Goal: Use online tool/utility: Utilize a website feature to perform a specific function

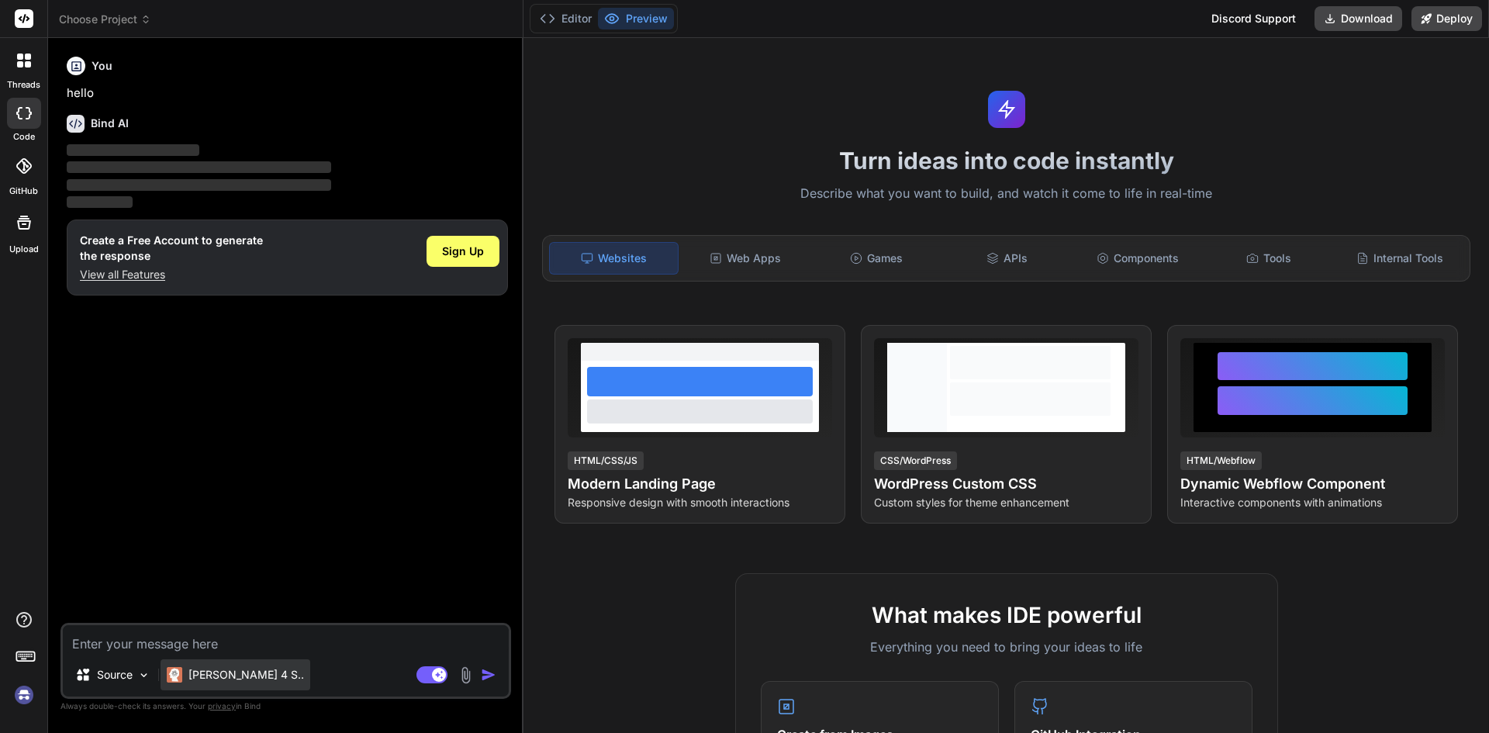
click at [195, 668] on p "[PERSON_NAME] 4 S.." at bounding box center [246, 675] width 116 height 16
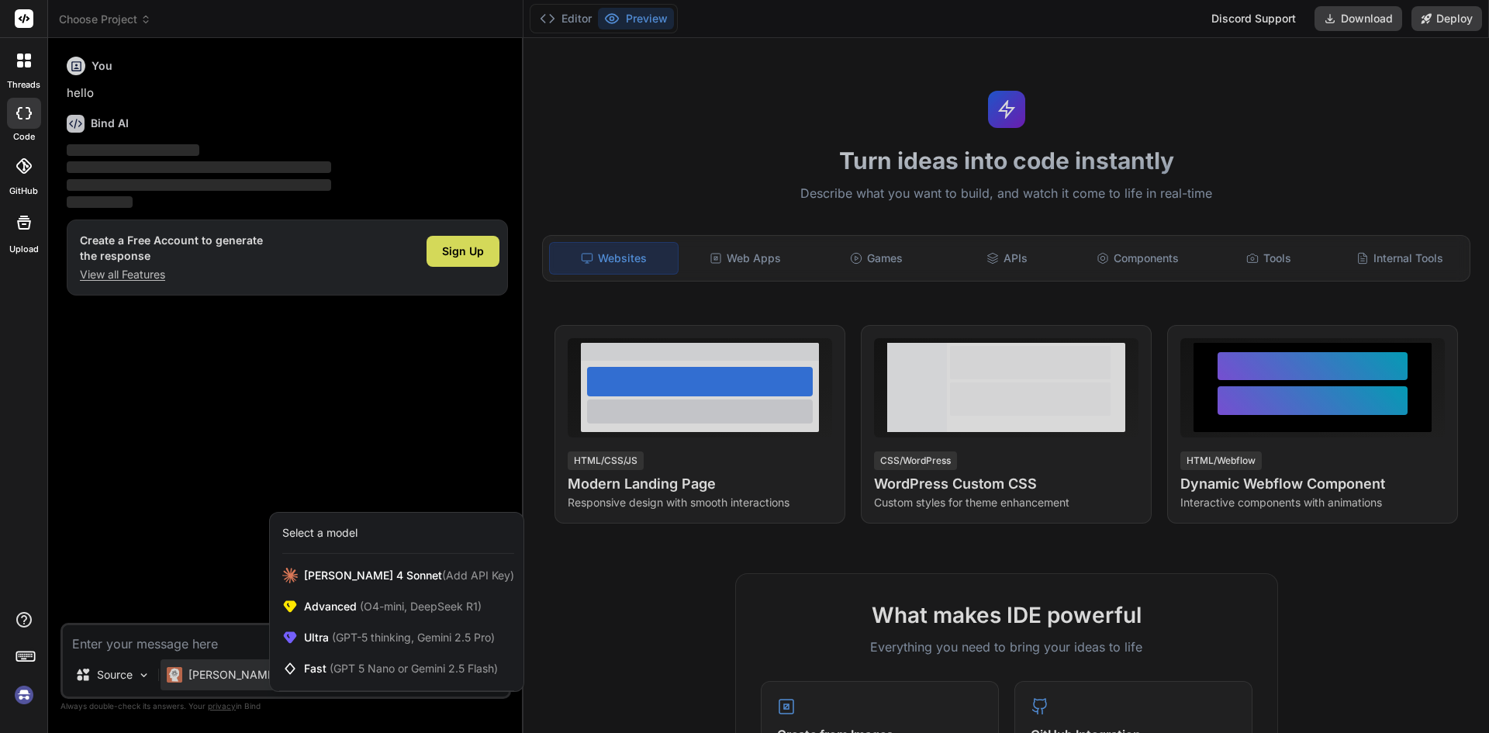
click at [195, 668] on div at bounding box center [744, 366] width 1489 height 733
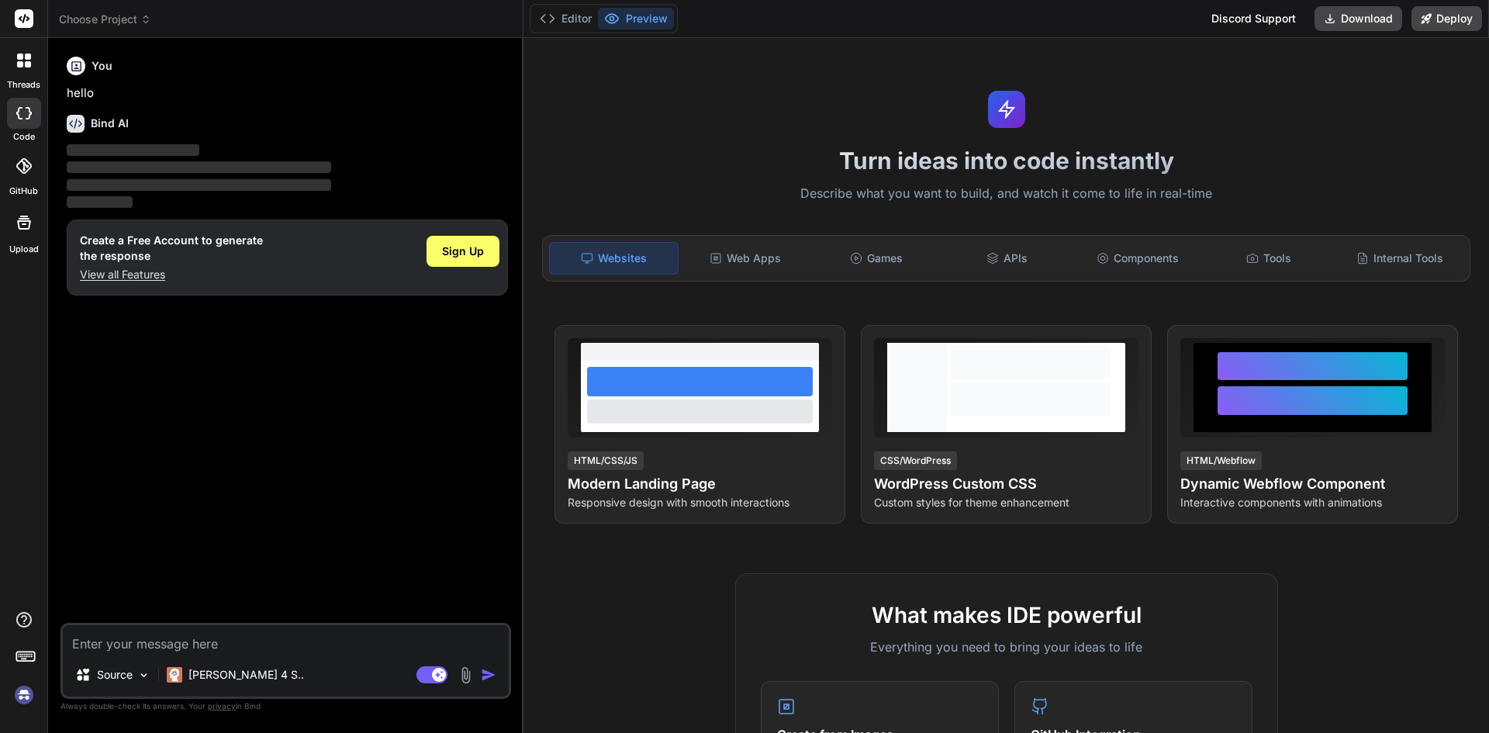
click at [219, 429] on div "You hello Bind AI ‌ ‌ ‌ ‌ Create a Free Account to generate the response View a…" at bounding box center [287, 336] width 447 height 572
click at [750, 236] on div "Websites Web Apps Games APIs Components Tools Internal Tools" at bounding box center [1006, 258] width 928 height 47
click at [744, 253] on div "Web Apps" at bounding box center [745, 258] width 128 height 33
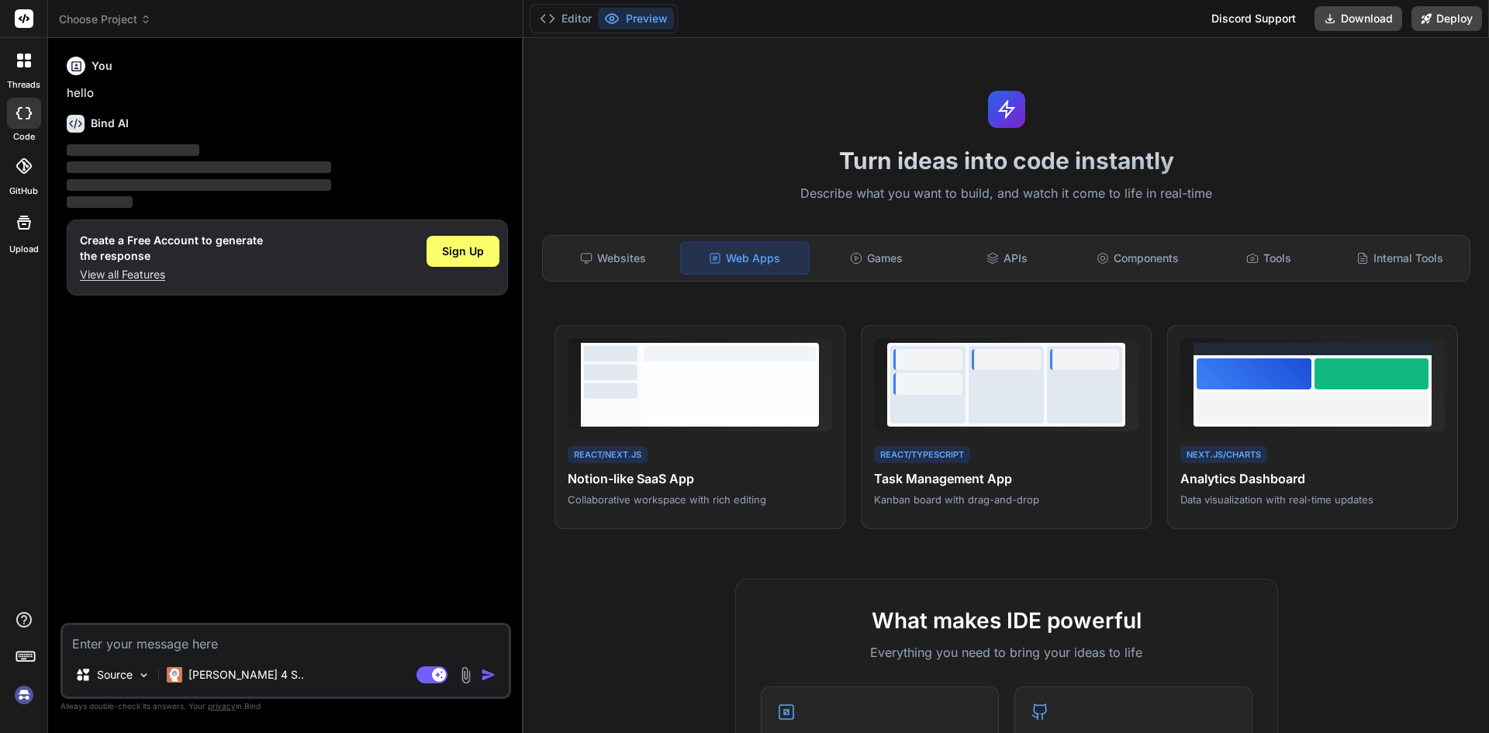
click at [574, 198] on p "Describe what you want to build, and watch it come to life in real-time" at bounding box center [1006, 194] width 947 height 20
click at [602, 239] on div "Websites Web Apps Games APIs Components Tools Internal Tools" at bounding box center [1006, 258] width 928 height 47
click at [626, 271] on div "Websites" at bounding box center [613, 258] width 128 height 33
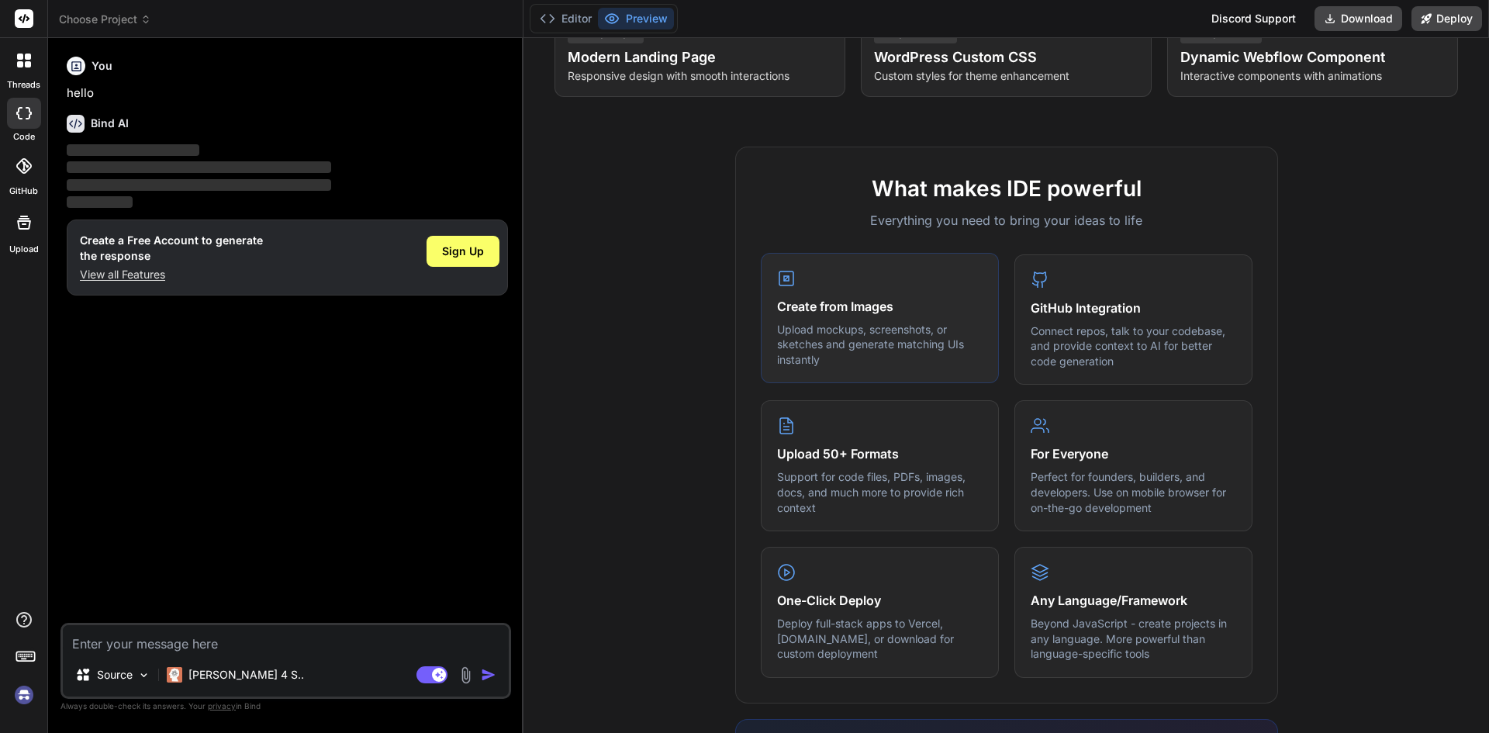
scroll to position [310, 0]
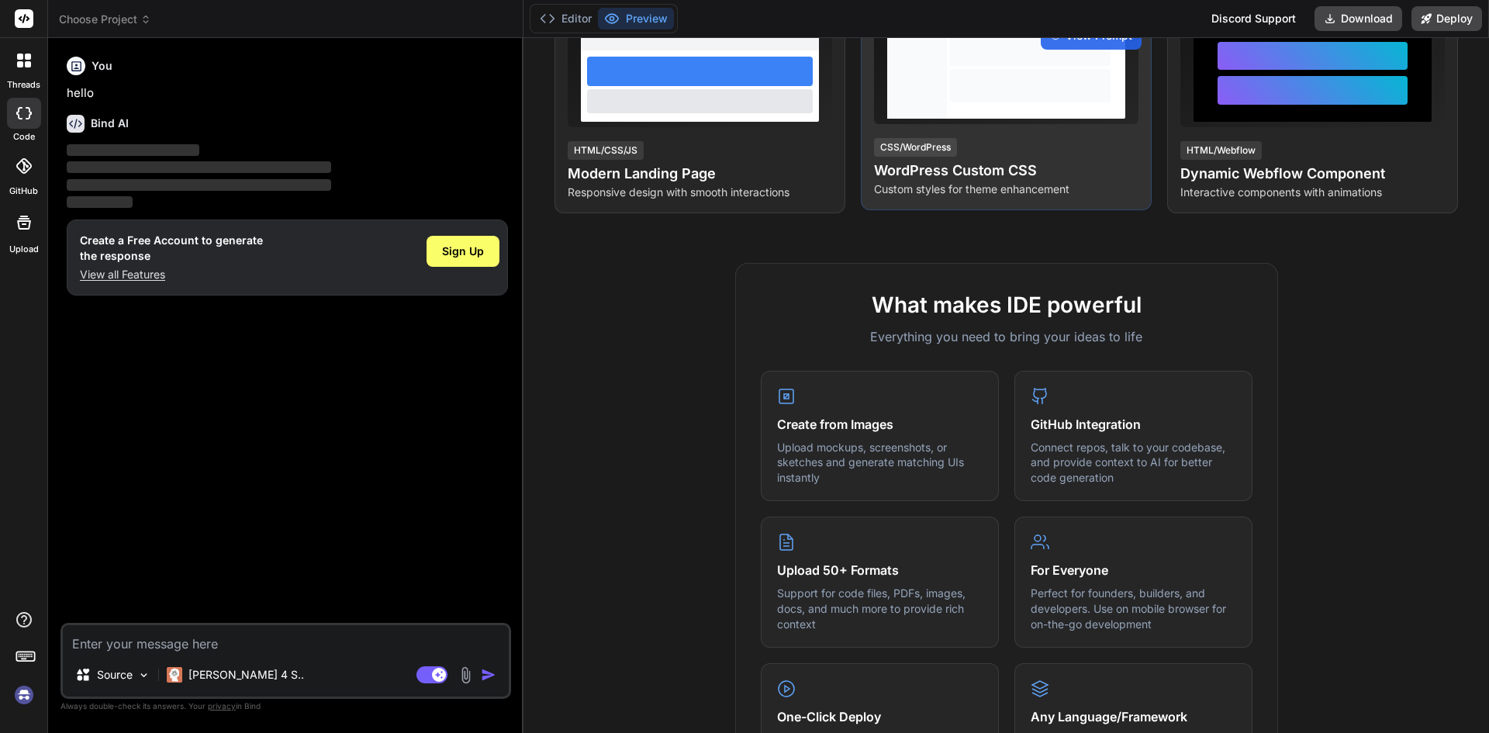
click at [969, 197] on p "Custom styles for theme enhancement" at bounding box center [1006, 189] width 264 height 16
click at [949, 175] on h4 "WordPress Custom CSS" at bounding box center [1006, 171] width 264 height 22
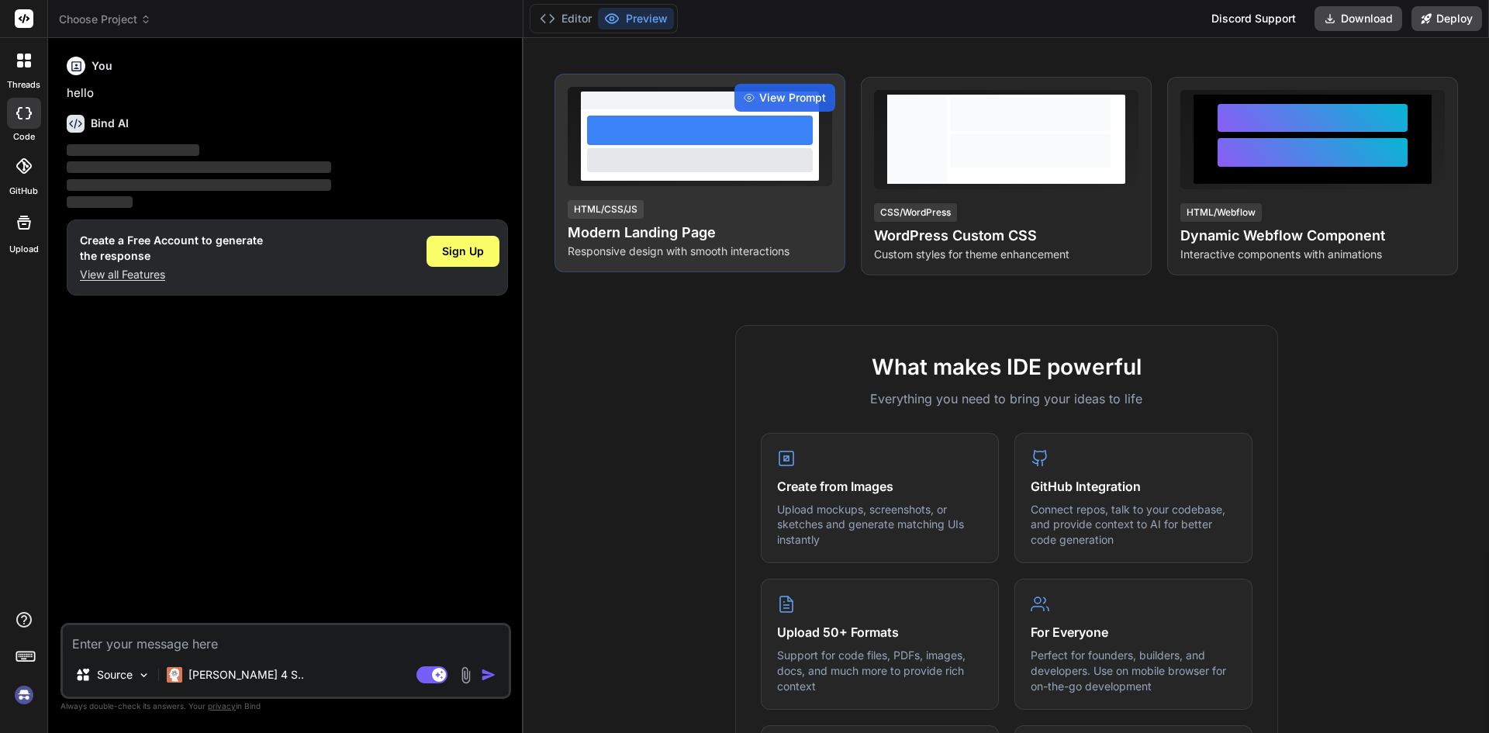
scroll to position [78, 0]
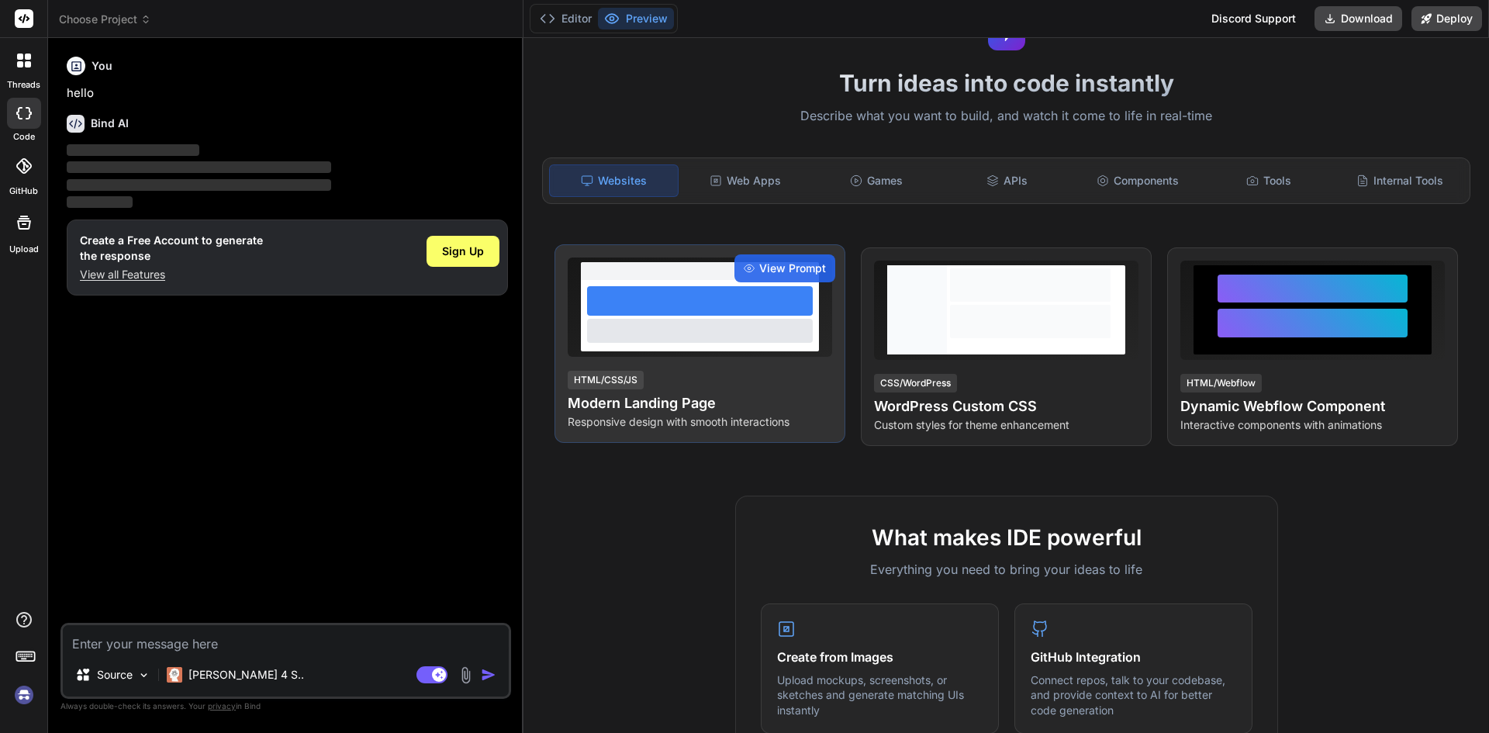
click at [728, 333] on div at bounding box center [700, 330] width 226 height 23
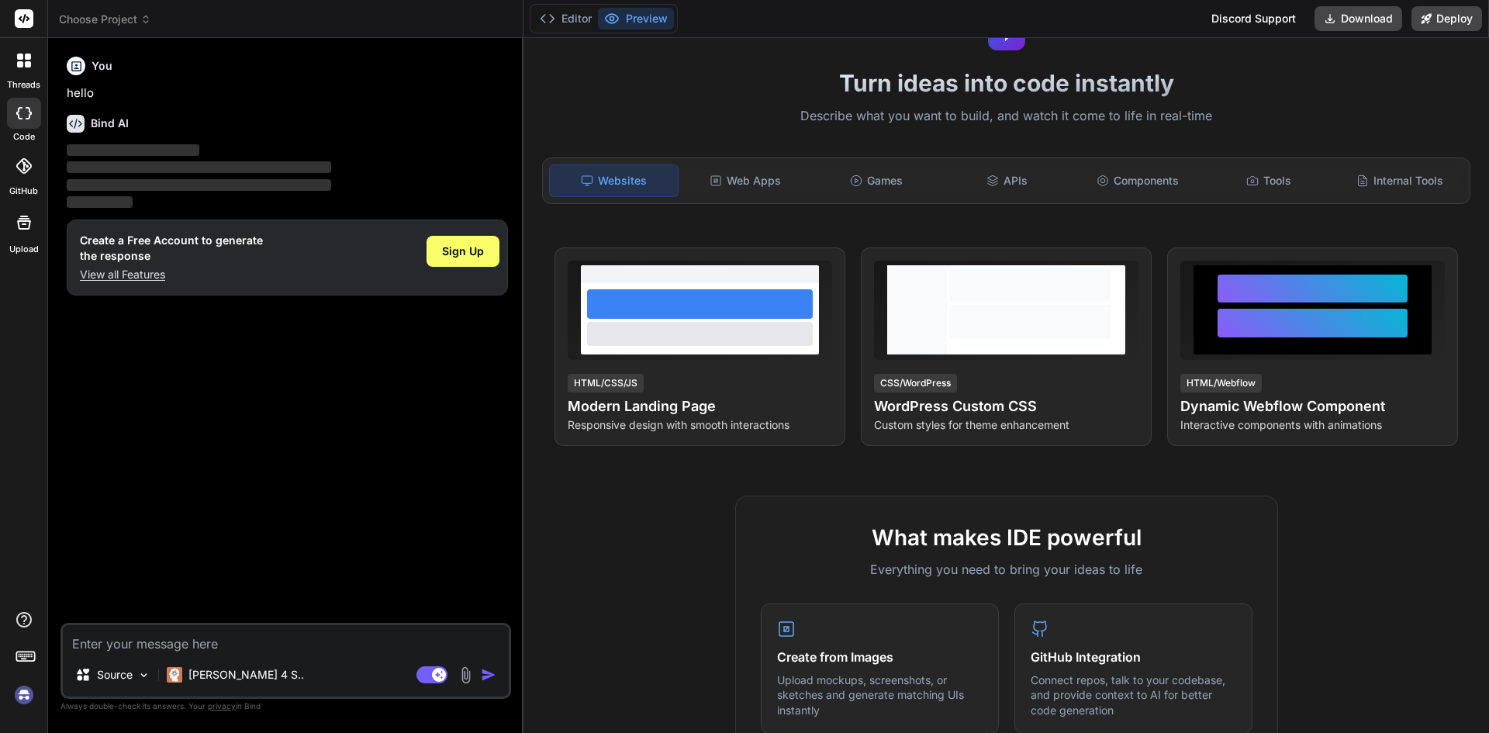
click at [43, 53] on div "threads" at bounding box center [23, 64] width 47 height 53
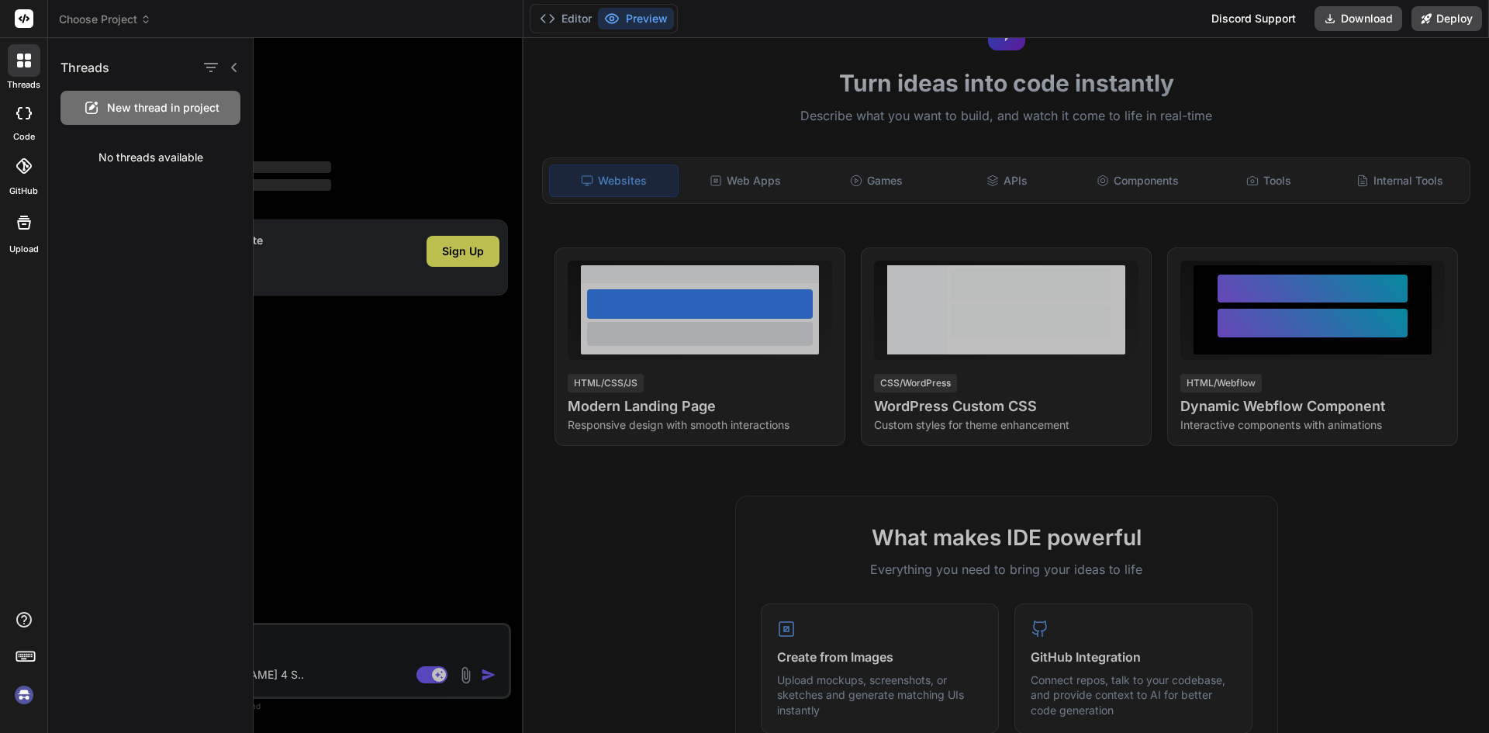
click at [26, 108] on icon at bounding box center [29, 113] width 6 height 12
type textarea "x"
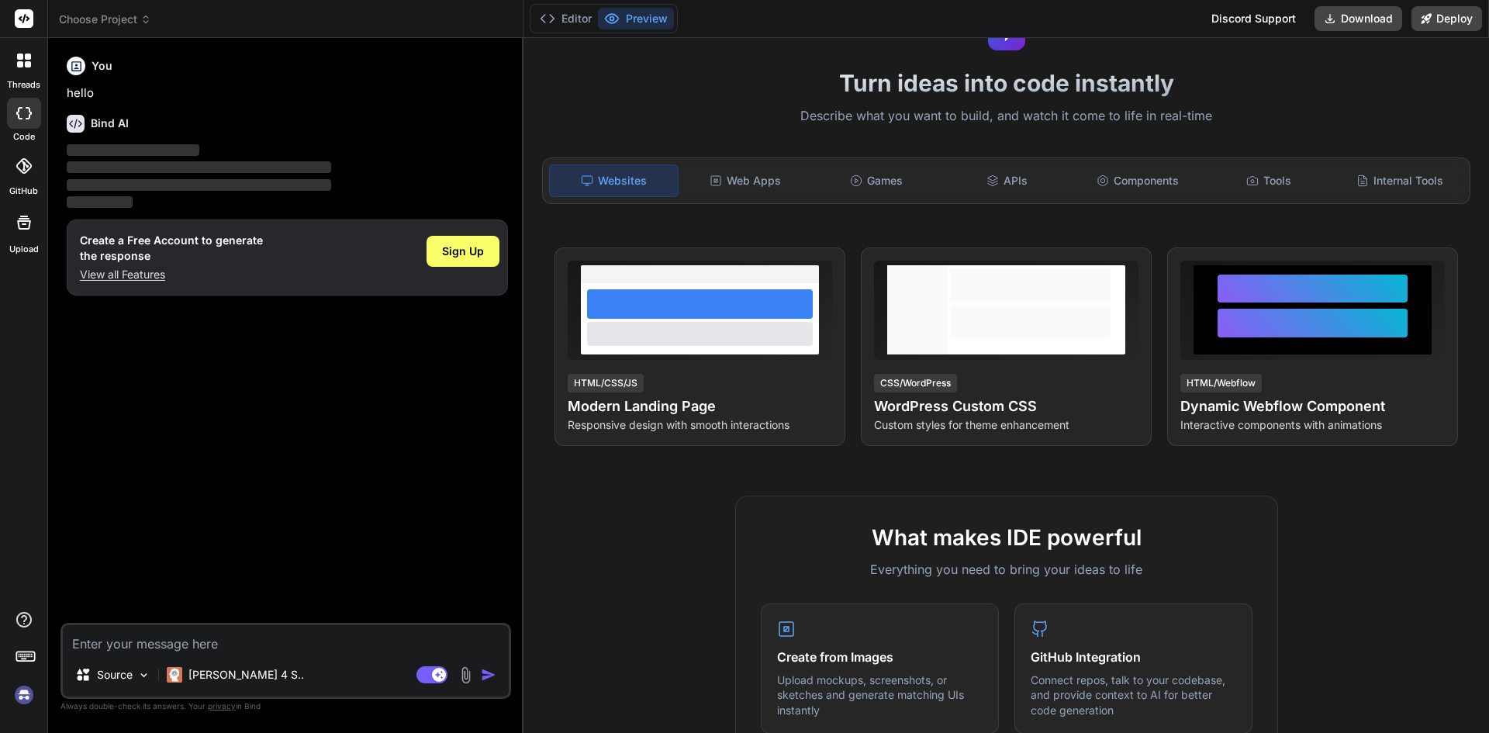
click at [178, 277] on p "View all Features" at bounding box center [171, 275] width 183 height 16
